Goal: Find specific page/section: Find specific page/section

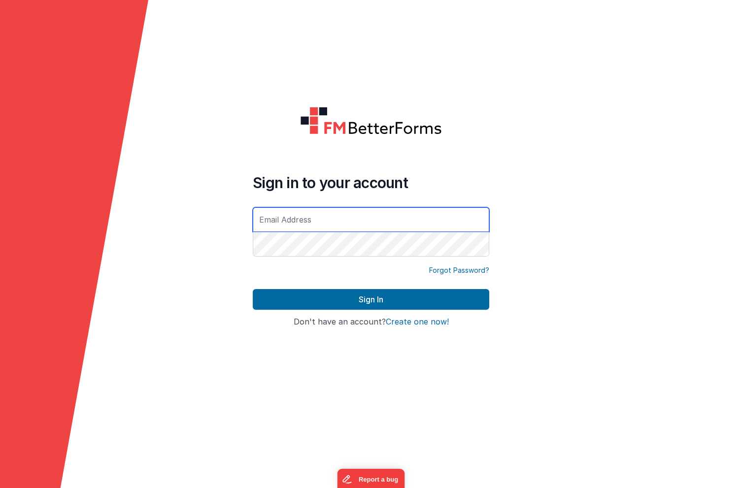
type input "[PERSON_NAME][EMAIL_ADDRESS][DOMAIN_NAME]"
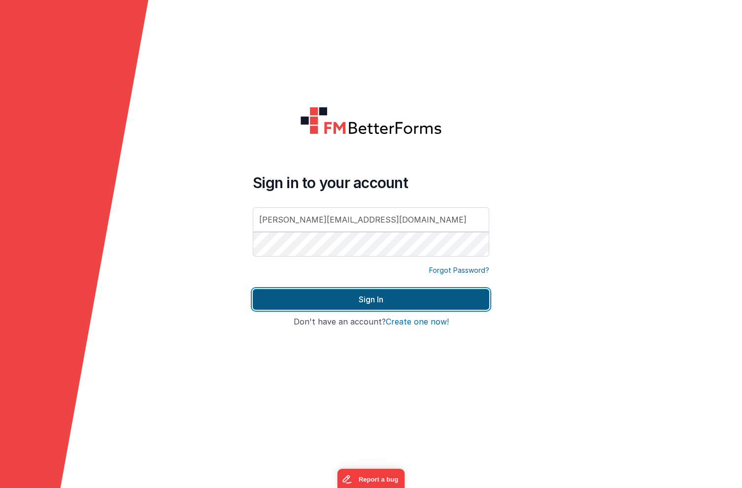
click at [308, 296] on button "Sign In" at bounding box center [371, 299] width 237 height 21
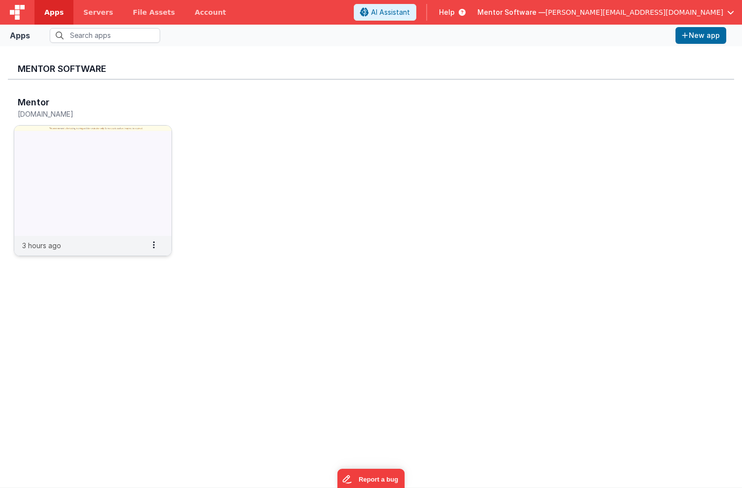
click at [147, 153] on img at bounding box center [92, 181] width 157 height 110
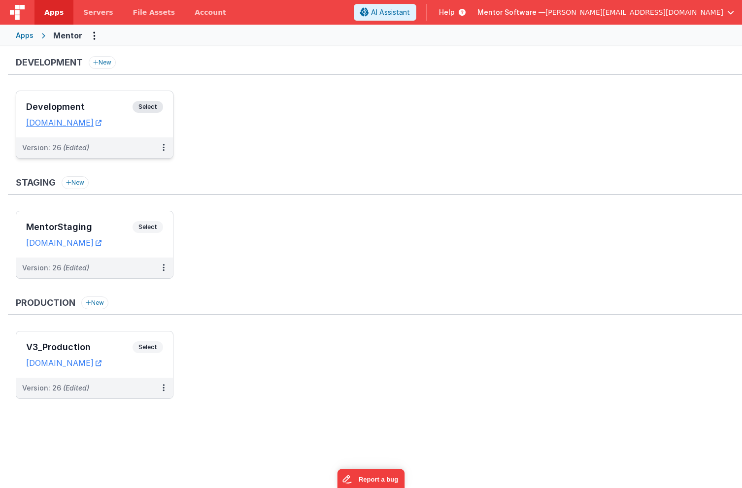
click at [95, 105] on h3 "Development" at bounding box center [79, 107] width 106 height 10
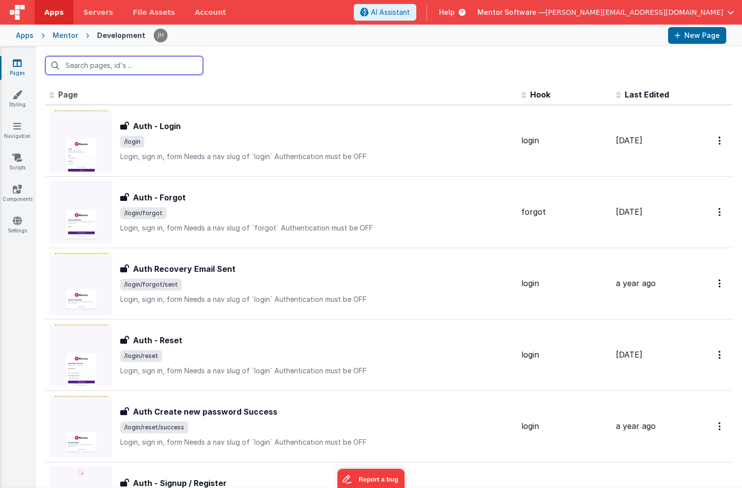
click at [160, 59] on input "text" at bounding box center [124, 65] width 158 height 19
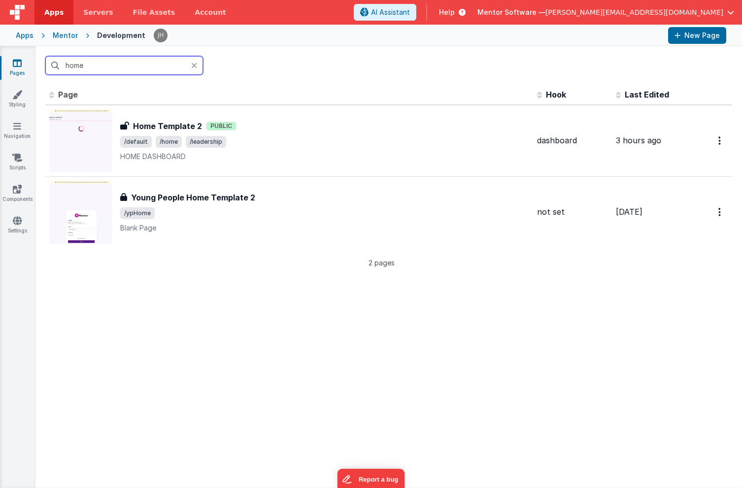
type input "home"
click at [284, 71] on div "home" at bounding box center [388, 65] width 707 height 38
